Goal: Task Accomplishment & Management: Manage account settings

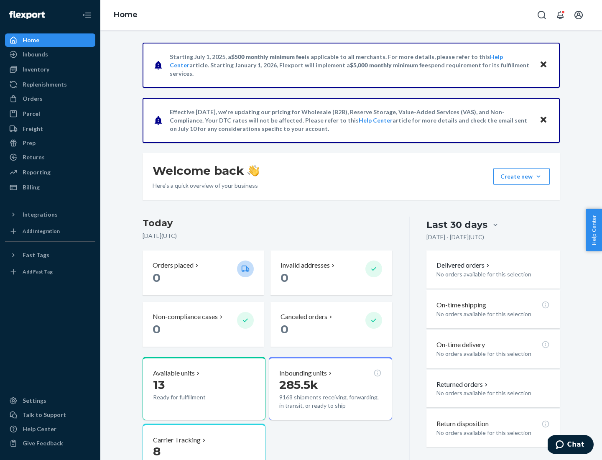
click at [538, 176] on button "Create new Create new inbound Create new order Create new product" at bounding box center [521, 176] width 56 height 17
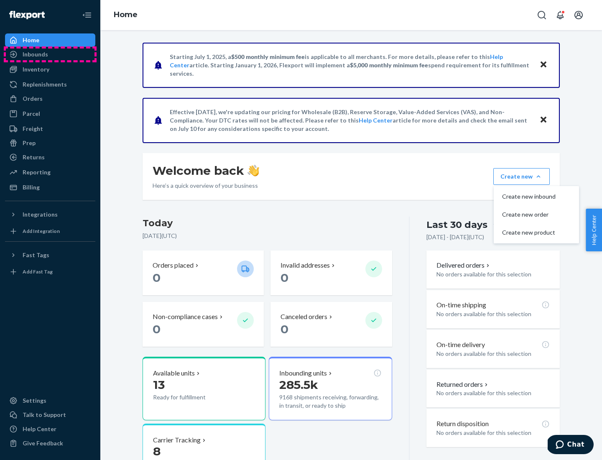
click at [50, 54] on div "Inbounds" at bounding box center [50, 54] width 89 height 12
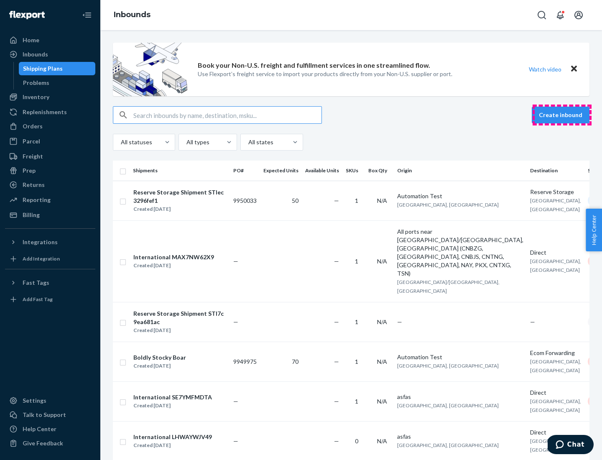
click at [561, 115] on button "Create inbound" at bounding box center [560, 115] width 58 height 17
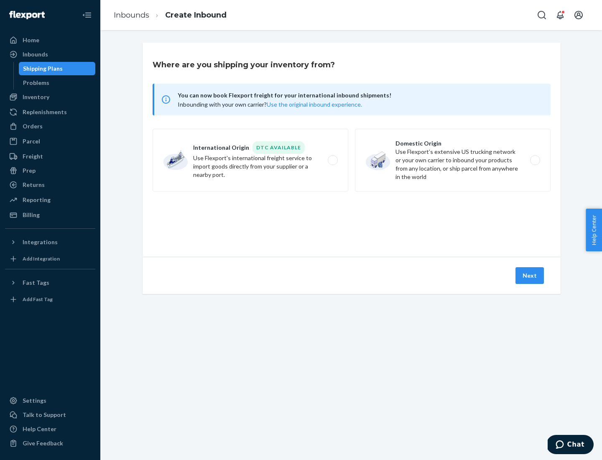
click at [452, 160] on label "Domestic Origin Use Flexport’s extensive US trucking network or your own carrie…" at bounding box center [453, 160] width 196 height 63
click at [534, 160] on input "Domestic Origin Use Flexport’s extensive US trucking network or your own carrie…" at bounding box center [536, 159] width 5 height 5
radio input "true"
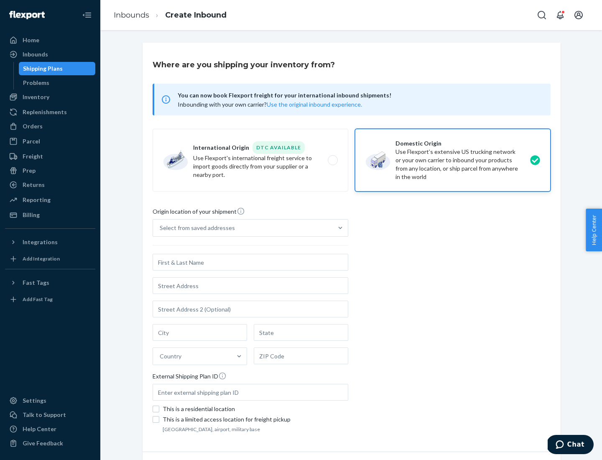
click at [195, 228] on div "Select from saved addresses" at bounding box center [197, 228] width 75 height 8
click at [160, 228] on input "Select from saved addresses" at bounding box center [160, 228] width 1 height 8
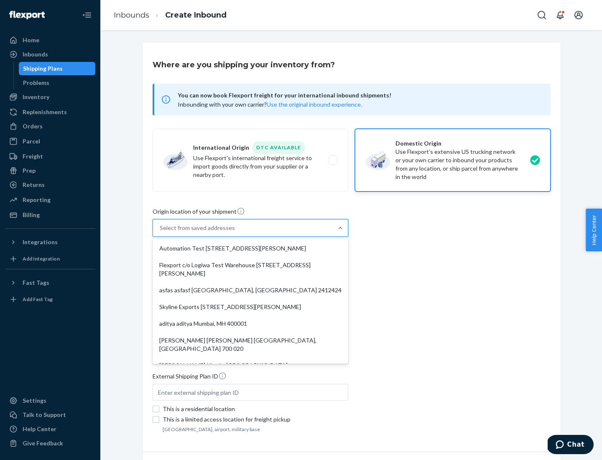
scroll to position [3, 0]
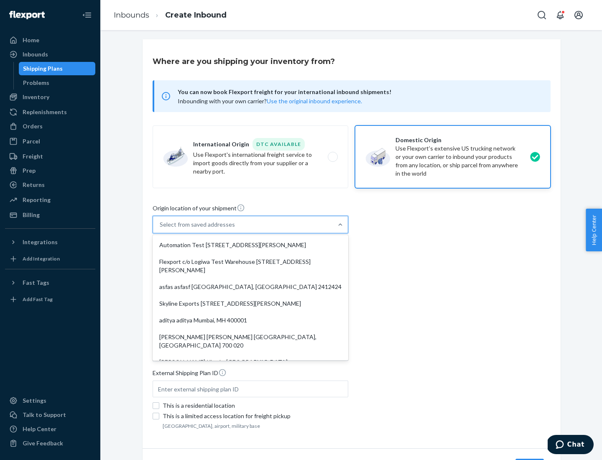
click at [250, 245] on div "Automation Test [STREET_ADDRESS][PERSON_NAME]" at bounding box center [250, 244] width 192 height 17
click at [160, 229] on input "option Automation Test [STREET_ADDRESS][PERSON_NAME]. 9 results available. Use …" at bounding box center [160, 224] width 1 height 8
type input "Automation Test"
type input "9th Floor"
type input "[GEOGRAPHIC_DATA]"
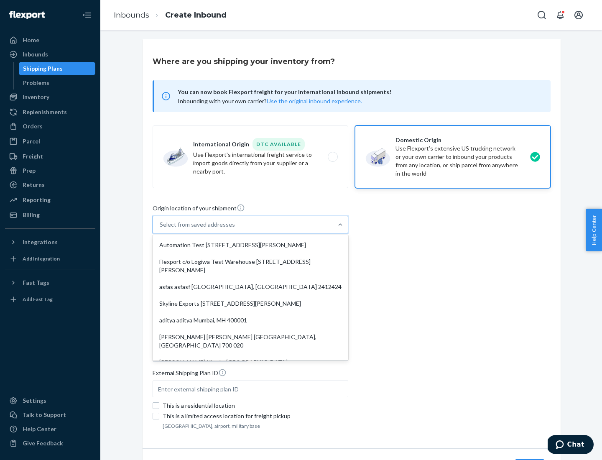
type input "CA"
type input "94104"
type input "[STREET_ADDRESS][PERSON_NAME]"
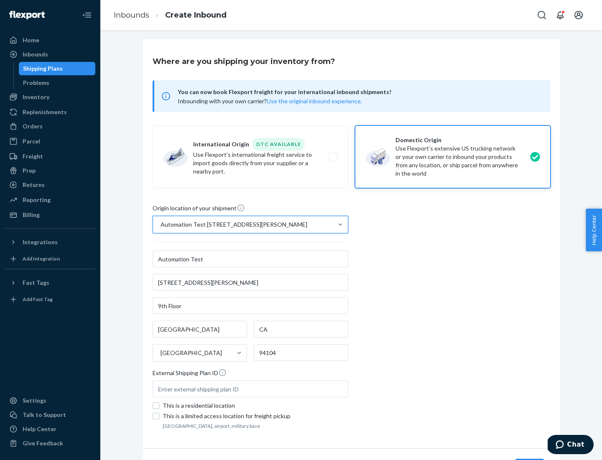
scroll to position [49, 0]
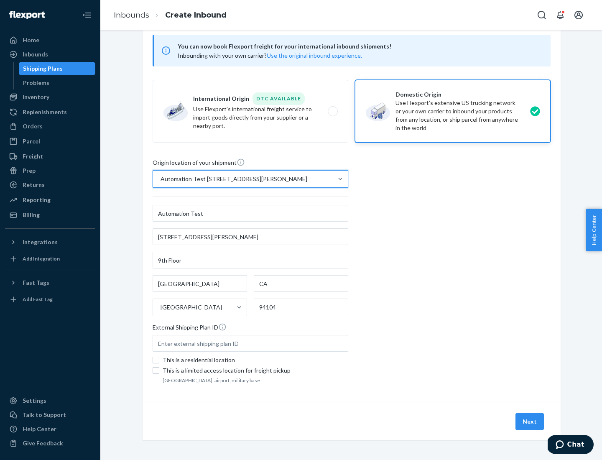
click at [530, 421] on button "Next" at bounding box center [529, 421] width 28 height 17
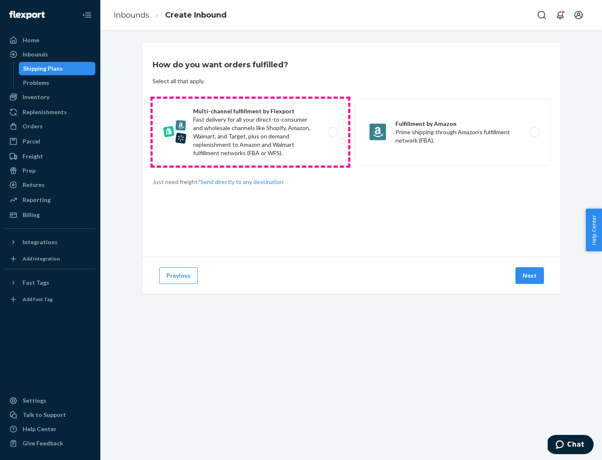
click at [250, 132] on label "Multi-channel fulfillment by Flexport Fast delivery for all your direct-to-cons…" at bounding box center [250, 132] width 196 height 67
click at [332, 132] on input "Multi-channel fulfillment by Flexport Fast delivery for all your direct-to-cons…" at bounding box center [334, 132] width 5 height 5
radio input "true"
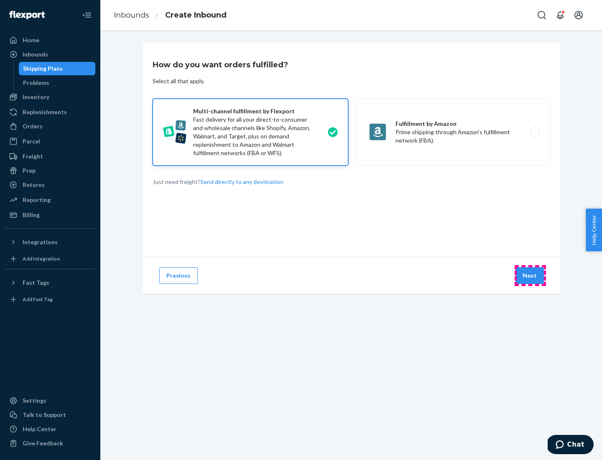
click at [530, 275] on button "Next" at bounding box center [529, 275] width 28 height 17
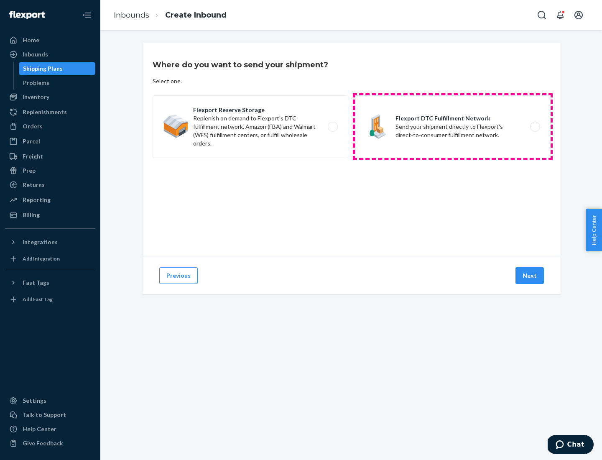
click at [452, 127] on label "Flexport DTC Fulfillment Network Send your shipment directly to Flexport's dire…" at bounding box center [453, 126] width 196 height 63
click at [534, 127] on input "Flexport DTC Fulfillment Network Send your shipment directly to Flexport's dire…" at bounding box center [536, 126] width 5 height 5
radio input "true"
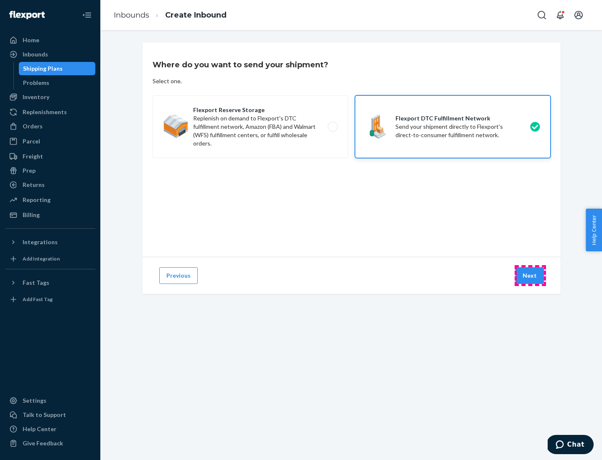
click at [530, 275] on button "Next" at bounding box center [529, 275] width 28 height 17
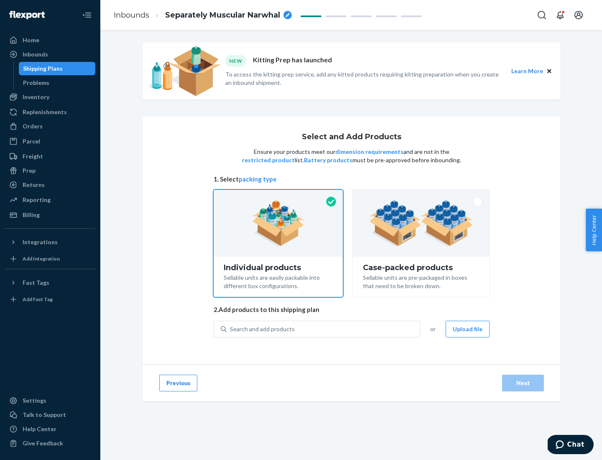
click at [421, 223] on img at bounding box center [421, 223] width 104 height 46
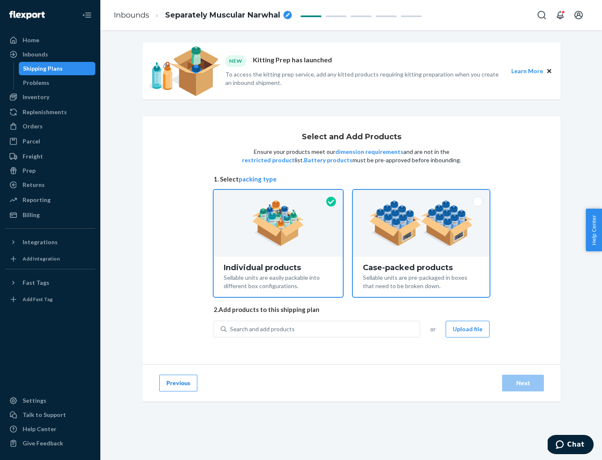
click at [421, 195] on input "Case-packed products Sellable units are pre-packaged in boxes that need to be b…" at bounding box center [420, 192] width 5 height 5
radio input "true"
radio input "false"
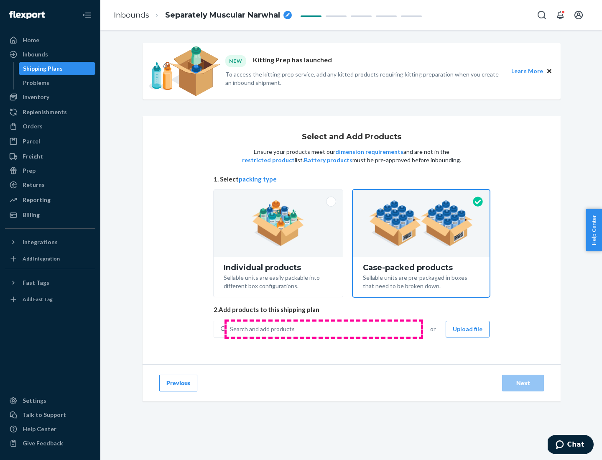
click at [323, 328] on div "Search and add products" at bounding box center [322, 328] width 193 height 15
click at [231, 328] on input "Search and add products" at bounding box center [230, 329] width 1 height 8
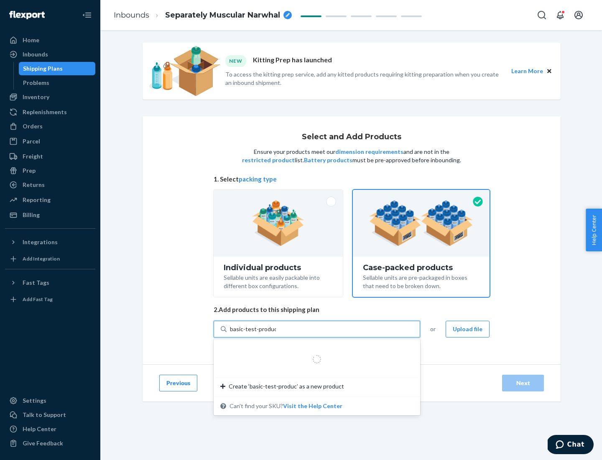
type input "basic-test-product-1"
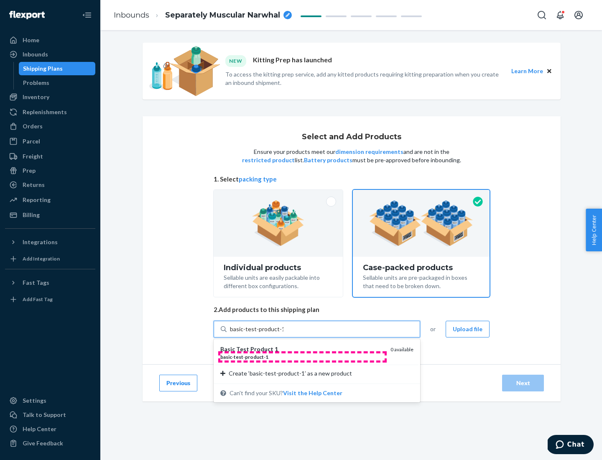
click at [302, 356] on div "basic - test - product - 1" at bounding box center [301, 356] width 163 height 7
click at [283, 333] on input "basic-test-product-1" at bounding box center [256, 329] width 53 height 8
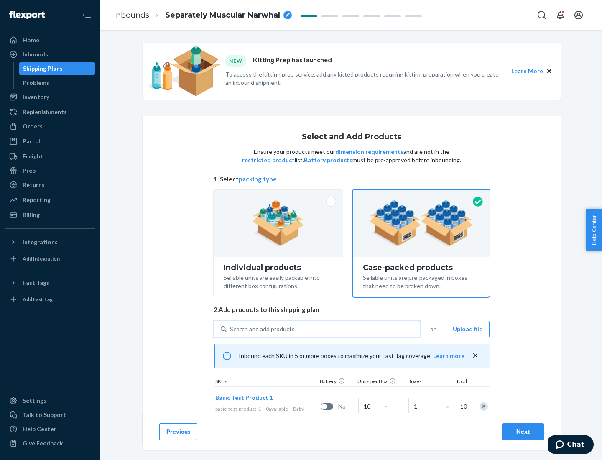
scroll to position [30, 0]
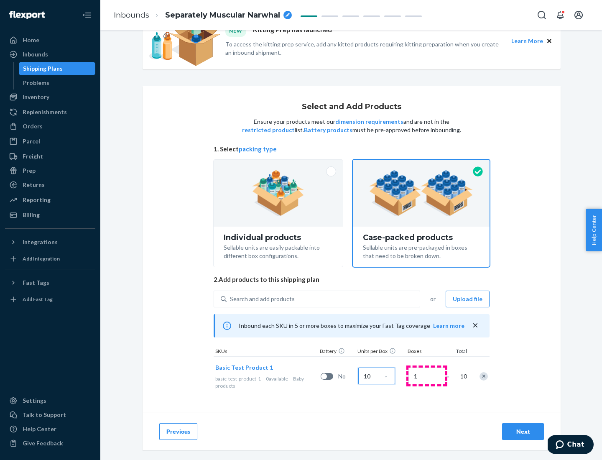
type input "10"
type input "7"
click at [523, 431] on div "Next" at bounding box center [523, 431] width 28 height 8
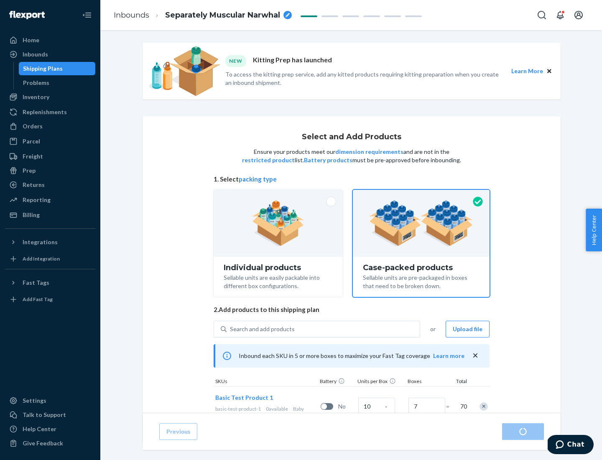
radio input "true"
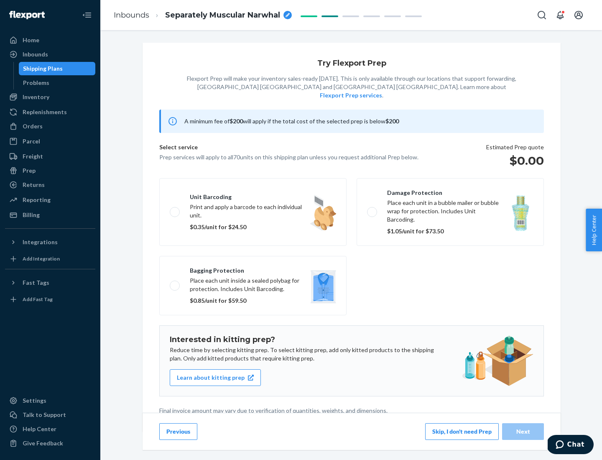
scroll to position [2, 0]
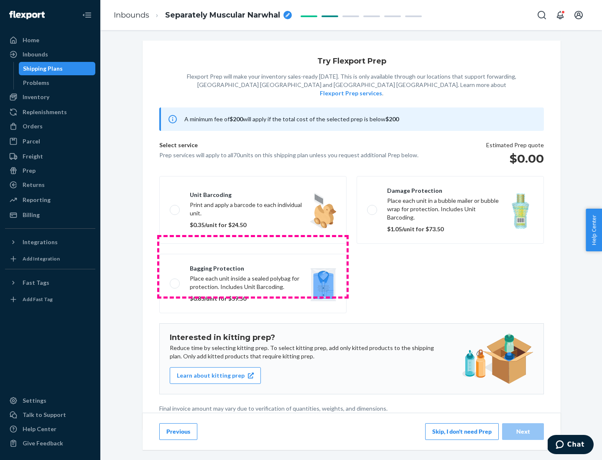
click at [253, 266] on label "Bagging protection Place each unit inside a sealed polybag for protection. Incl…" at bounding box center [252, 283] width 187 height 59
click at [175, 280] on input "Bagging protection Place each unit inside a sealed polybag for protection. Incl…" at bounding box center [172, 282] width 5 height 5
checkbox input "true"
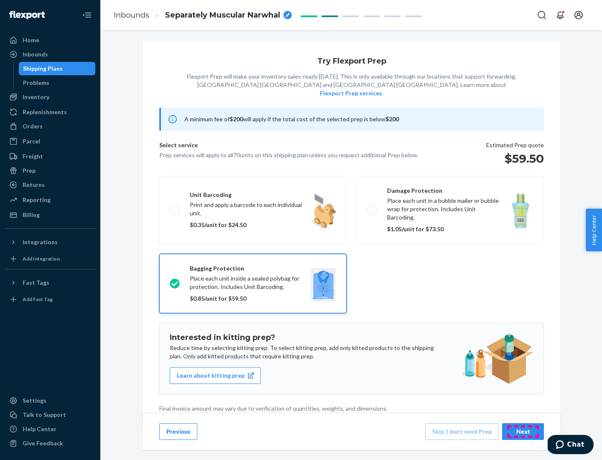
click at [523, 431] on div "Next" at bounding box center [523, 431] width 28 height 8
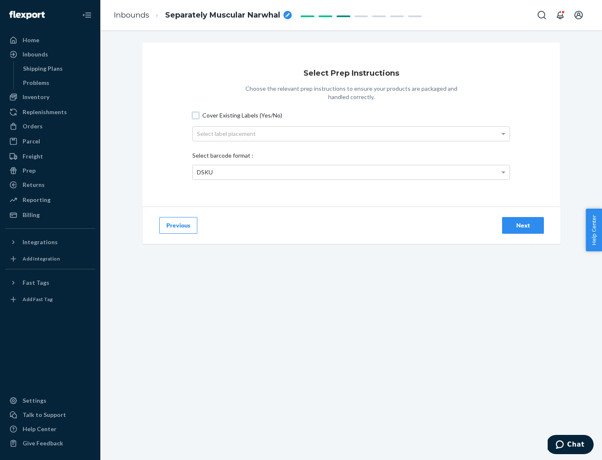
click at [196, 115] on input "Cover Existing Labels (Yes/No)" at bounding box center [195, 115] width 7 height 7
checkbox input "true"
click at [351, 133] on div "Select label placement" at bounding box center [351, 134] width 317 height 14
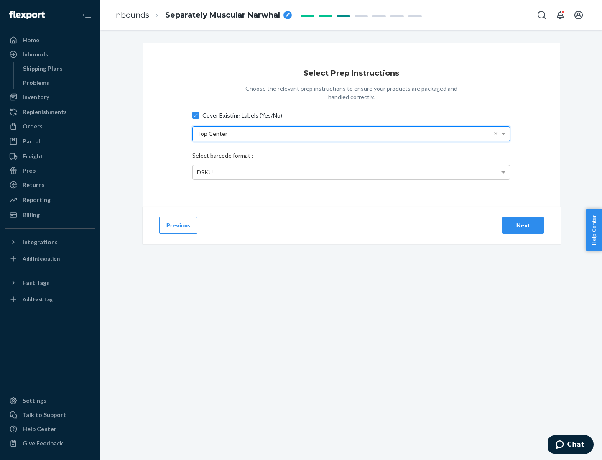
click at [351, 172] on div "DSKU" at bounding box center [351, 172] width 317 height 14
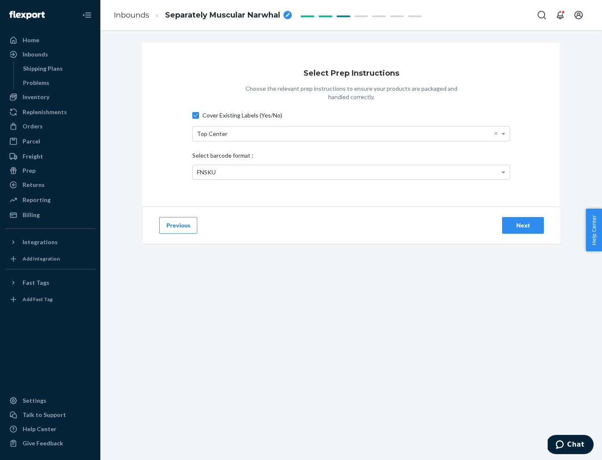
click at [523, 225] on div "Next" at bounding box center [523, 225] width 28 height 8
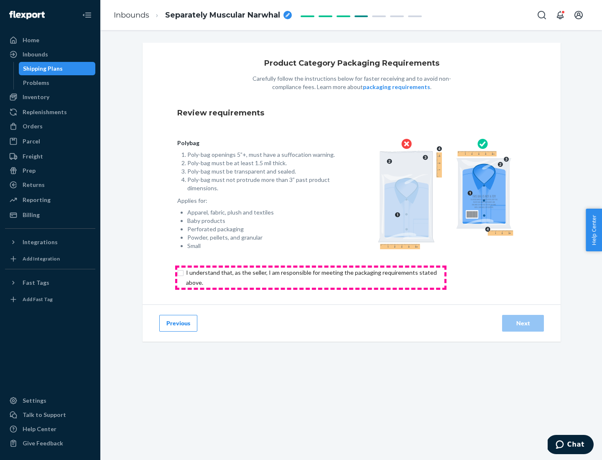
click at [310, 277] on input "checkbox" at bounding box center [316, 277] width 278 height 20
checkbox input "true"
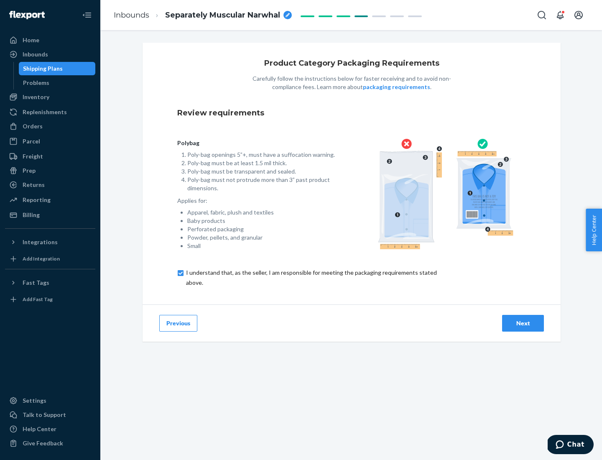
click at [523, 323] on div "Next" at bounding box center [523, 323] width 28 height 8
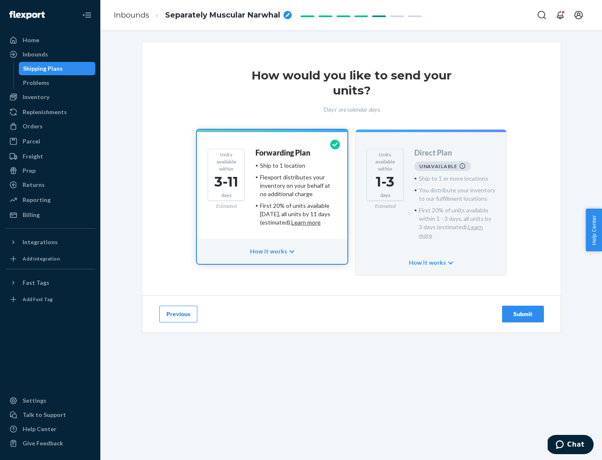
click at [283, 152] on h4 "Forwarding Plan" at bounding box center [282, 153] width 55 height 8
click at [523, 310] on div "Submit" at bounding box center [523, 314] width 28 height 8
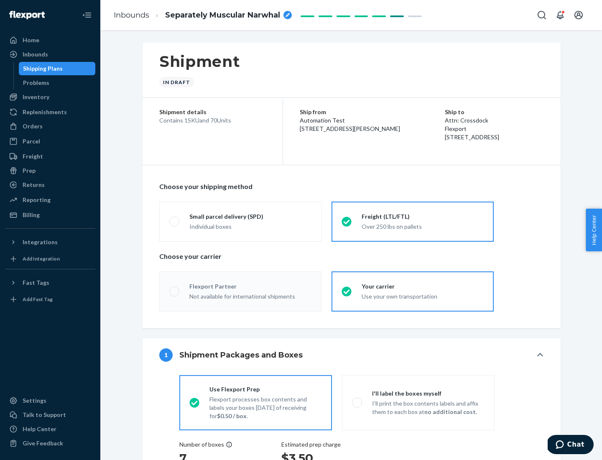
radio input "true"
radio input "false"
radio input "true"
radio input "false"
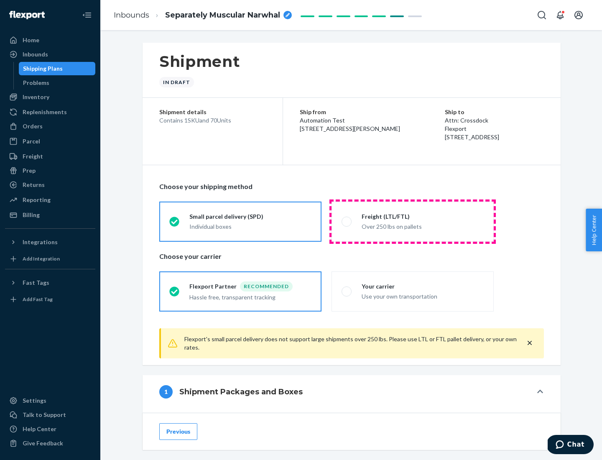
click at [412, 221] on div "Over 250 lbs on pallets" at bounding box center [422, 226] width 122 height 10
click at [347, 221] on input "Freight (LTL/FTL) Over 250 lbs on pallets" at bounding box center [343, 220] width 5 height 5
radio input "true"
radio input "false"
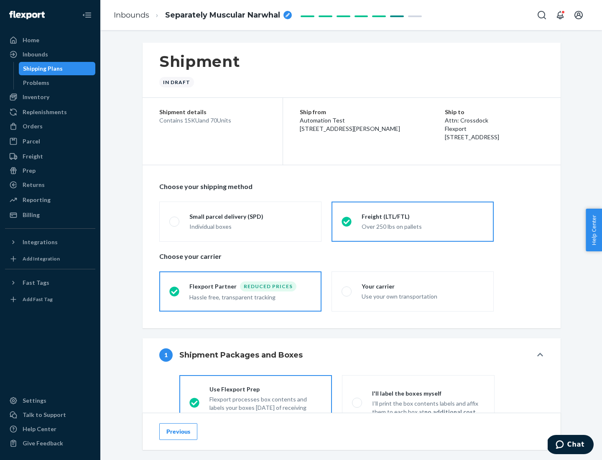
scroll to position [46, 0]
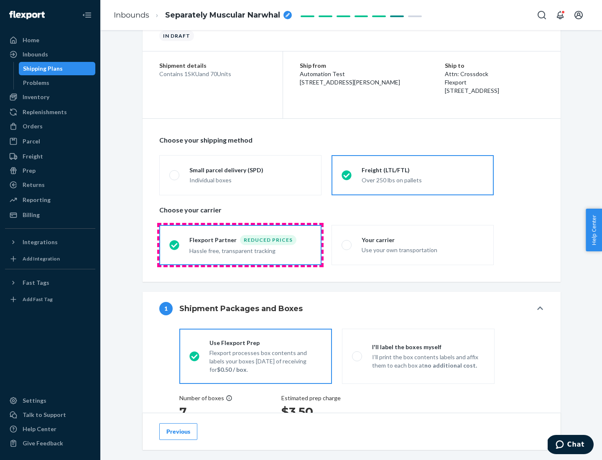
click at [240, 245] on div "Hassle free, transparent tracking" at bounding box center [250, 250] width 122 height 10
click at [175, 244] on input "Flexport Partner Reduced prices Hassle free, transparent tracking" at bounding box center [171, 244] width 5 height 5
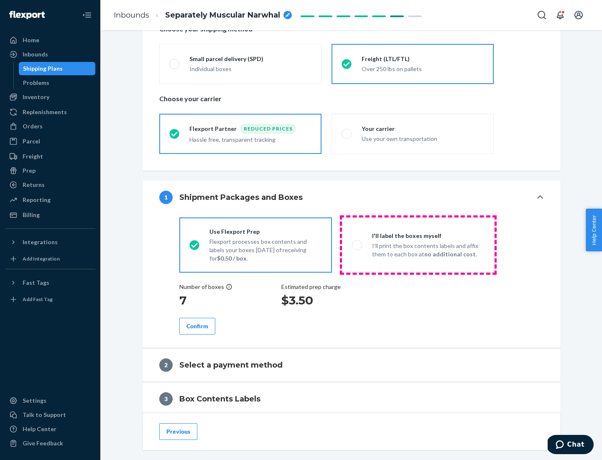
click at [418, 244] on p "I’ll print the box contents labels and affix them to each box at no additional …" at bounding box center [428, 249] width 112 height 17
click at [357, 244] on input "I'll label the boxes myself I’ll print the box contents labels and affix them t…" at bounding box center [354, 244] width 5 height 5
radio input "true"
radio input "false"
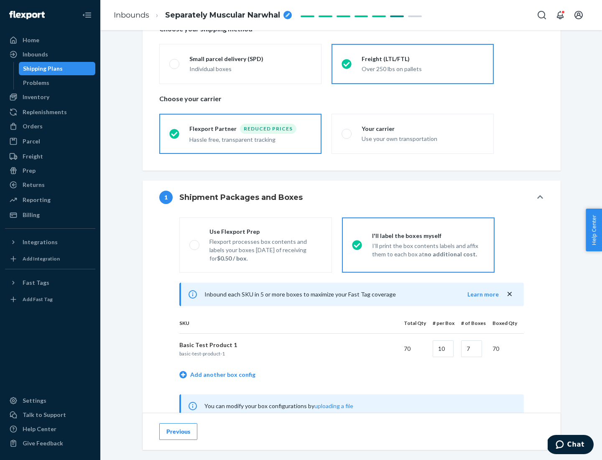
scroll to position [261, 0]
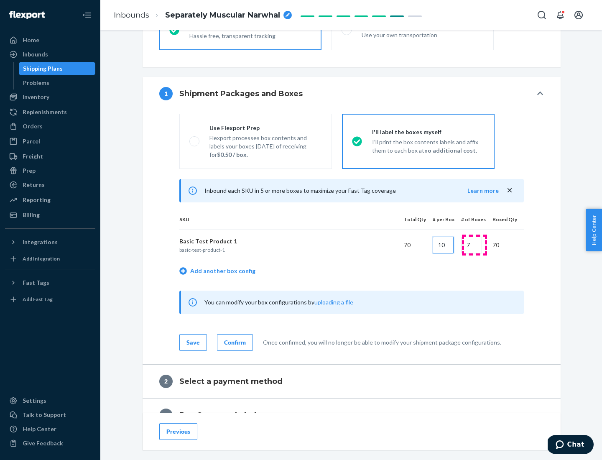
type input "10"
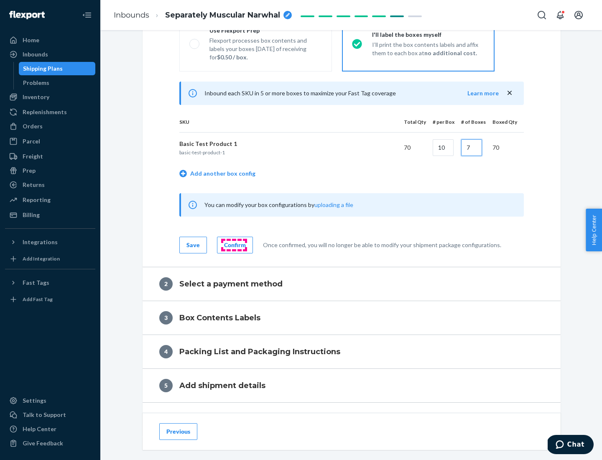
type input "7"
click at [234, 244] on div "Confirm" at bounding box center [235, 245] width 22 height 8
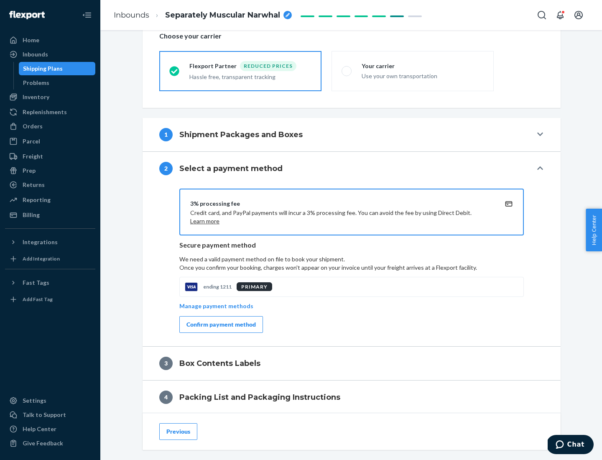
scroll to position [300, 0]
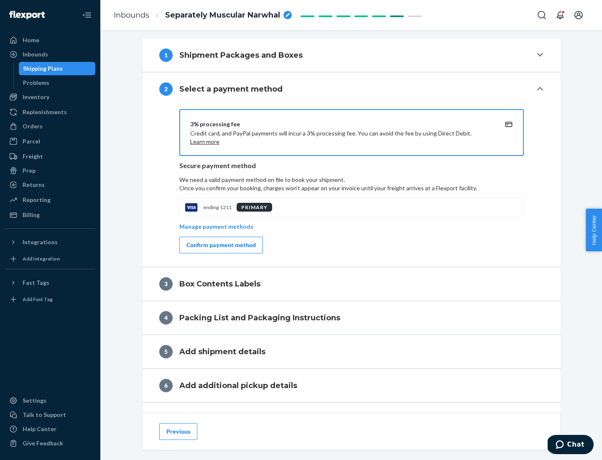
click at [220, 245] on div "Confirm payment method" at bounding box center [220, 245] width 69 height 8
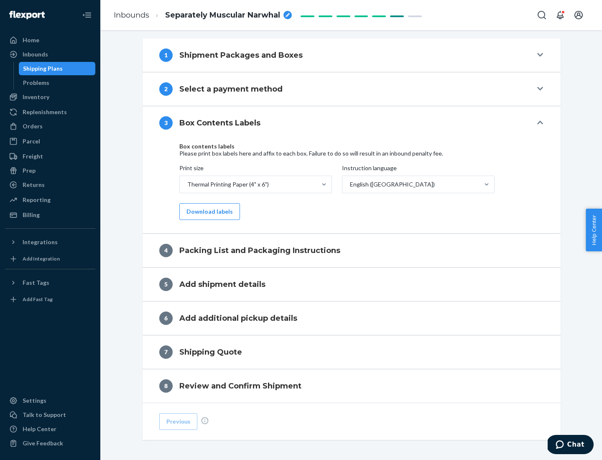
scroll to position [266, 0]
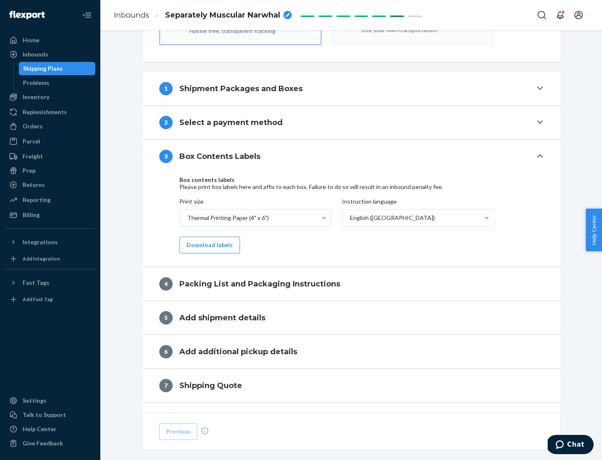
click at [208, 245] on button "Download labels" at bounding box center [209, 244] width 61 height 17
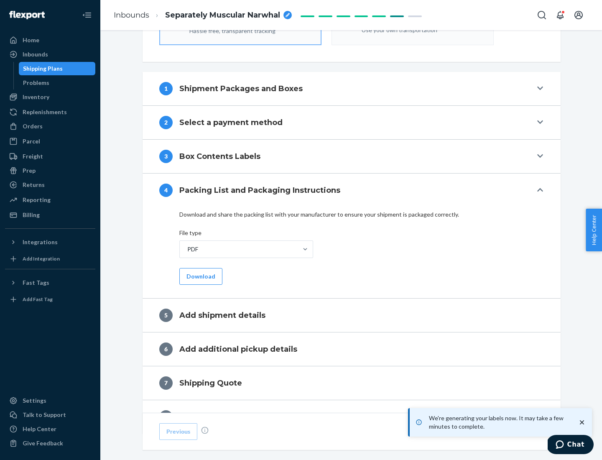
scroll to position [297, 0]
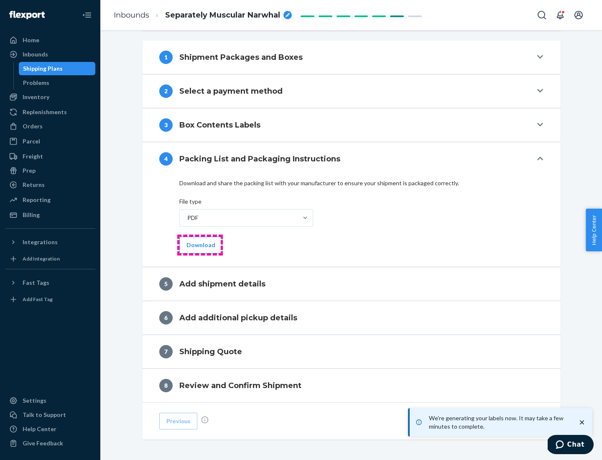
click at [200, 244] on button "Download" at bounding box center [200, 244] width 43 height 17
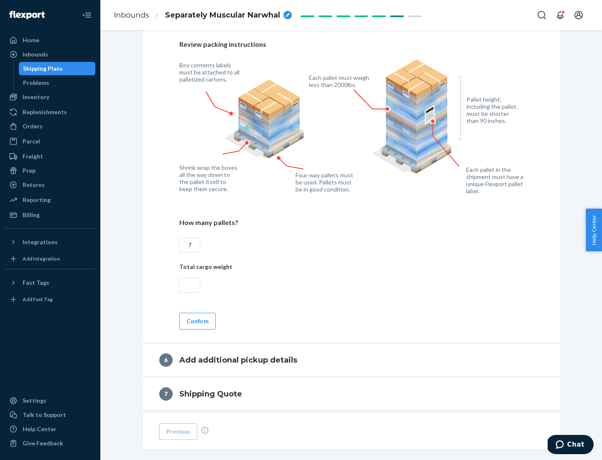
scroll to position [576, 0]
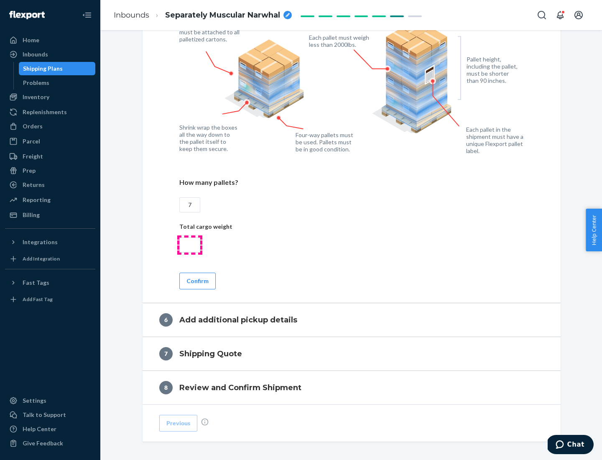
type input "7"
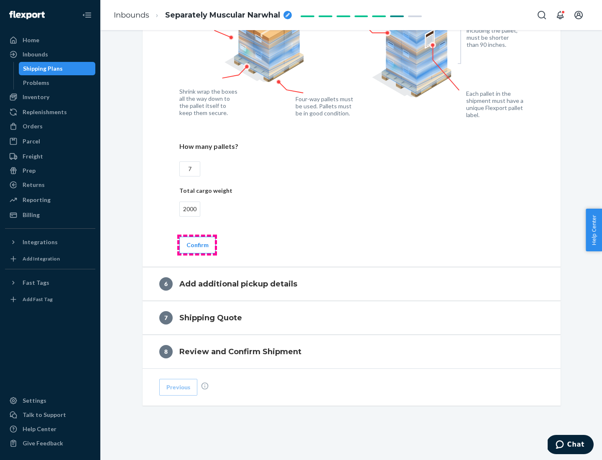
type input "2000"
click at [197, 244] on button "Confirm" at bounding box center [197, 244] width 36 height 17
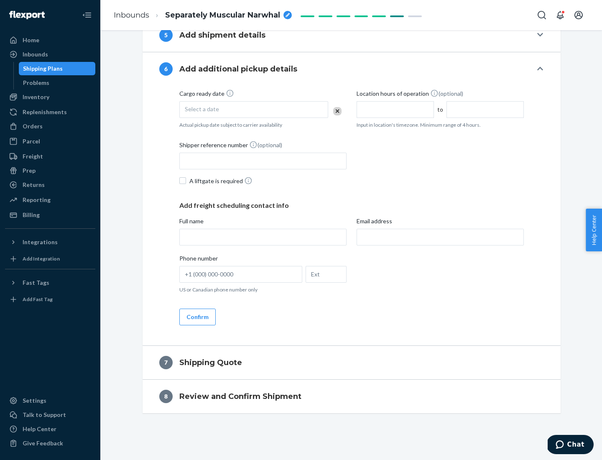
scroll to position [320, 0]
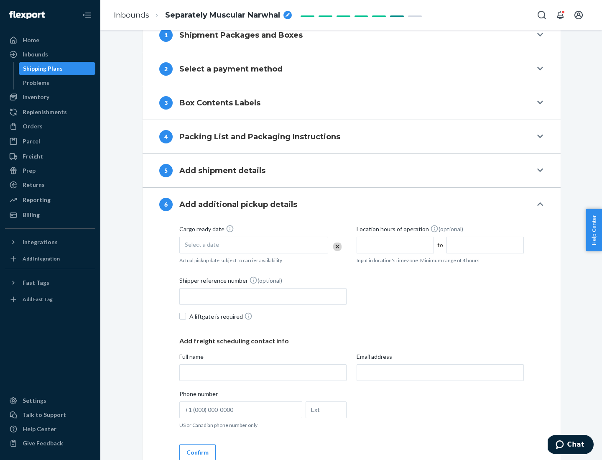
click at [254, 244] on div "Select a date" at bounding box center [253, 244] width 149 height 17
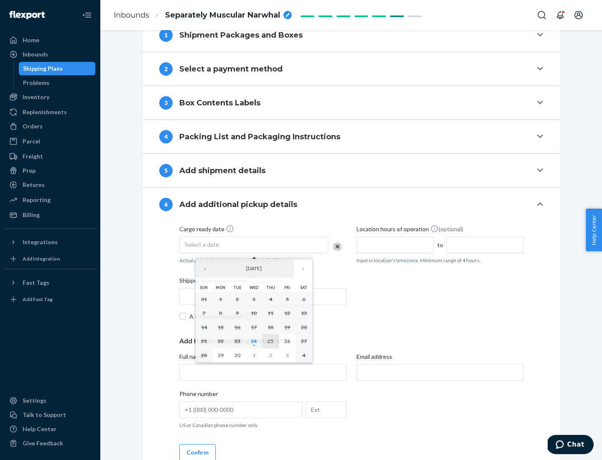
click at [270, 340] on abbr "25" at bounding box center [270, 341] width 6 height 6
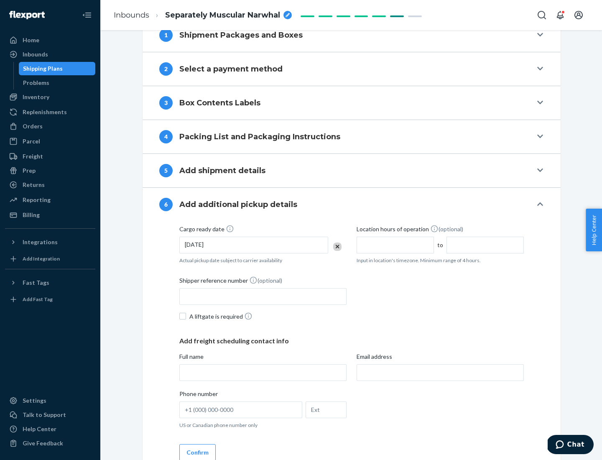
scroll to position [447, 0]
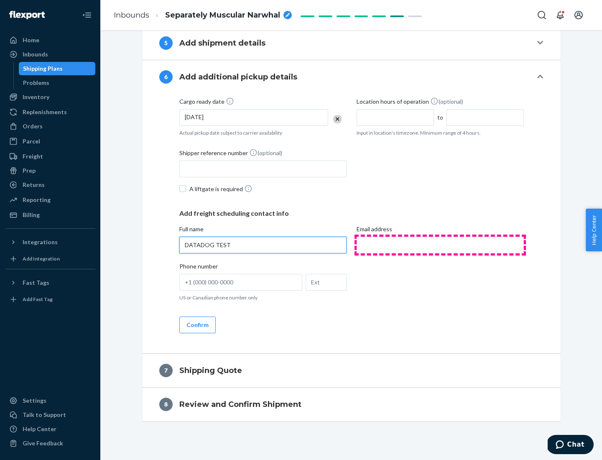
type input "DATADOG TEST"
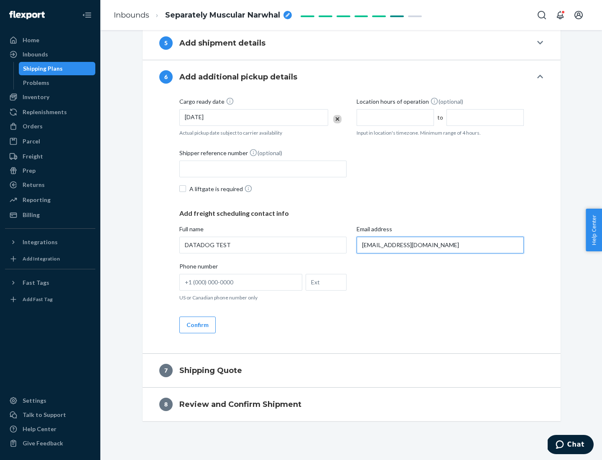
scroll to position [455, 0]
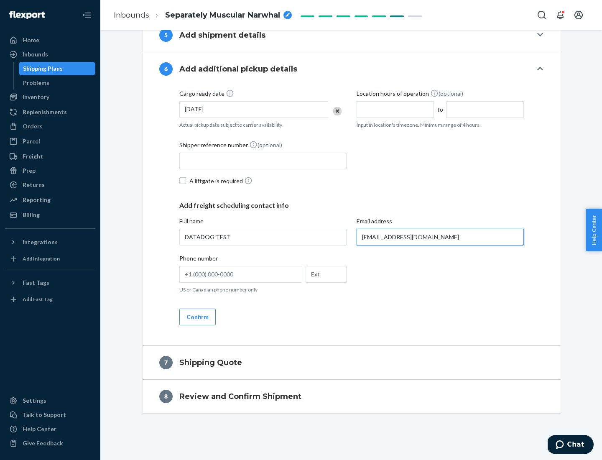
type input "[EMAIL_ADDRESS][DOMAIN_NAME]"
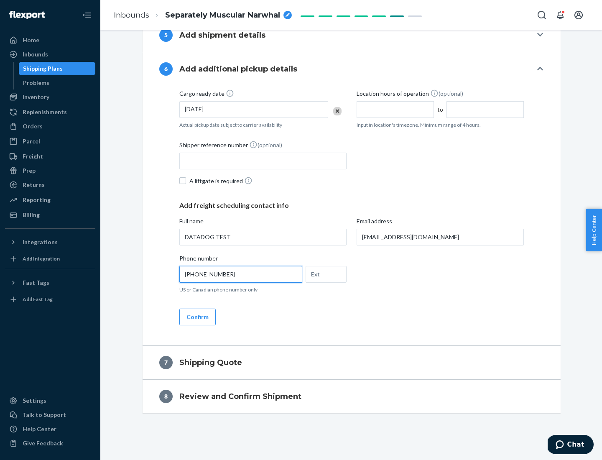
type input "[PHONE_NUMBER]"
click at [197, 316] on button "Confirm" at bounding box center [197, 316] width 36 height 17
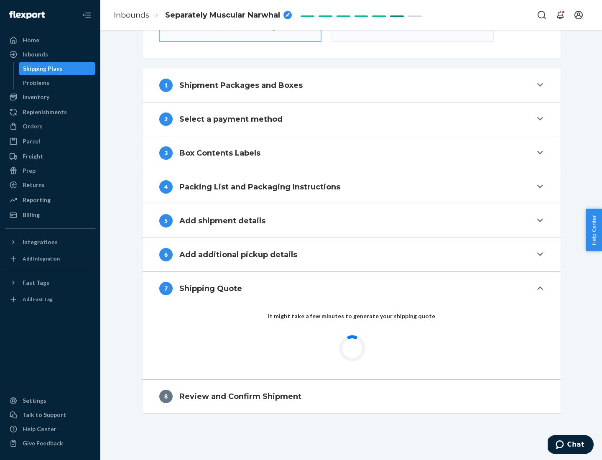
scroll to position [300, 0]
